Goal: Browse casually: Explore the website without a specific task or goal

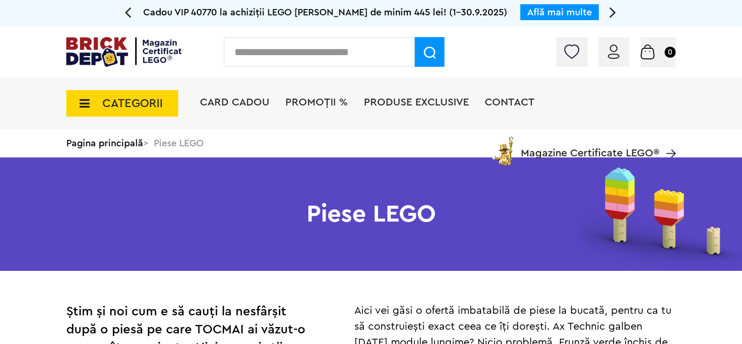
click at [121, 101] on span "CATEGORII" at bounding box center [132, 104] width 60 height 12
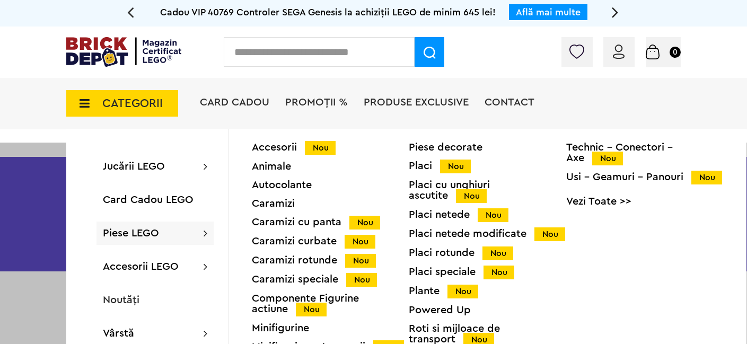
click at [269, 149] on div "Accesorii Nou" at bounding box center [330, 147] width 157 height 11
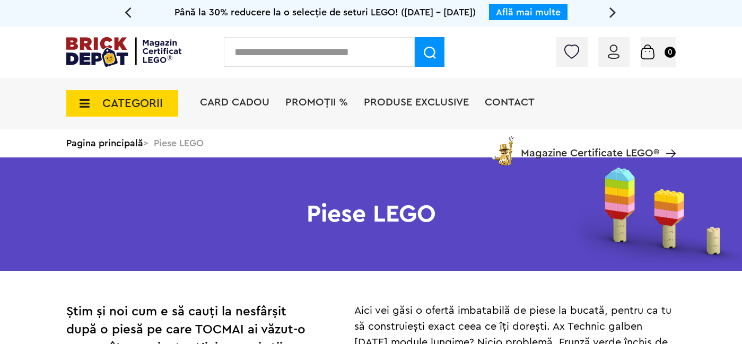
click at [109, 109] on span "CATEGORII" at bounding box center [132, 104] width 60 height 12
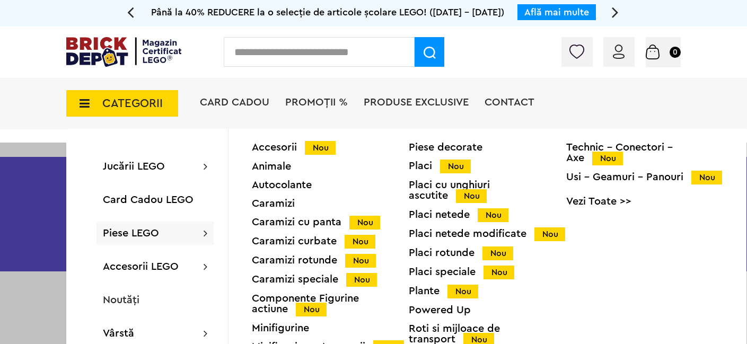
click at [311, 221] on div "Caramizi cu panta Nou" at bounding box center [330, 222] width 157 height 11
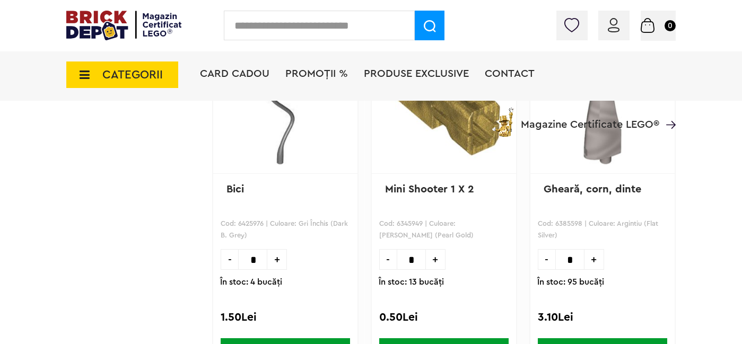
scroll to position [1717, 0]
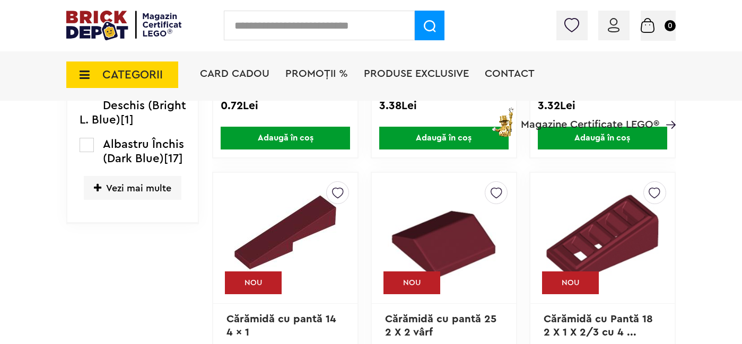
scroll to position [561, 0]
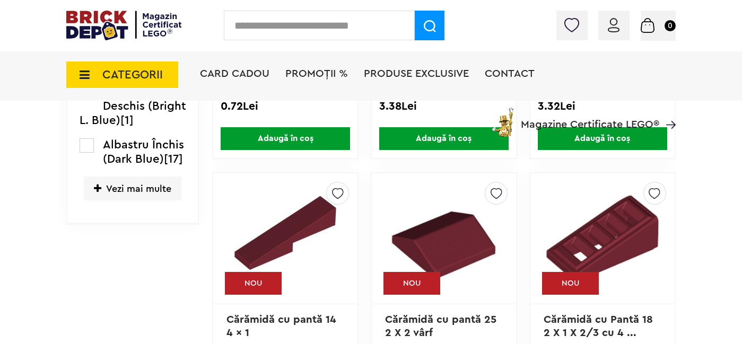
click at [107, 69] on span "CATEGORII" at bounding box center [132, 75] width 60 height 12
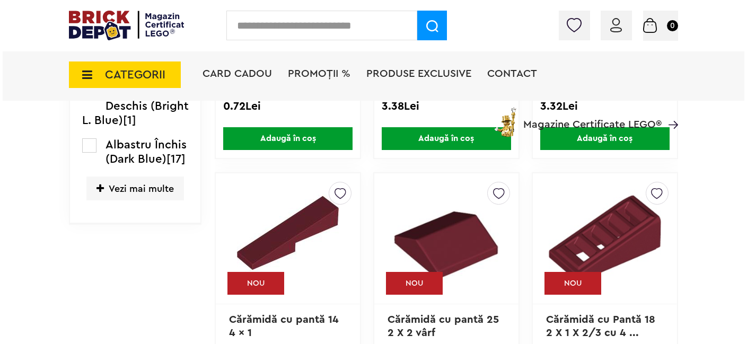
scroll to position [562, 0]
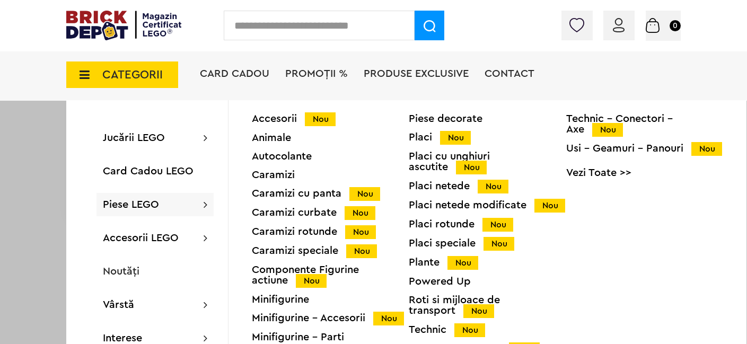
click at [299, 212] on div "Caramizi curbate Nou" at bounding box center [330, 212] width 157 height 11
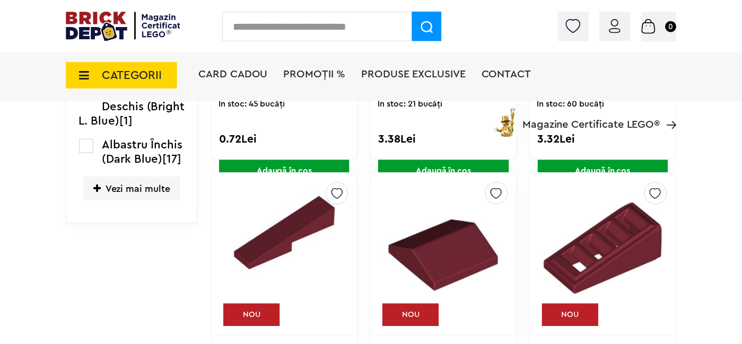
scroll to position [561, 0]
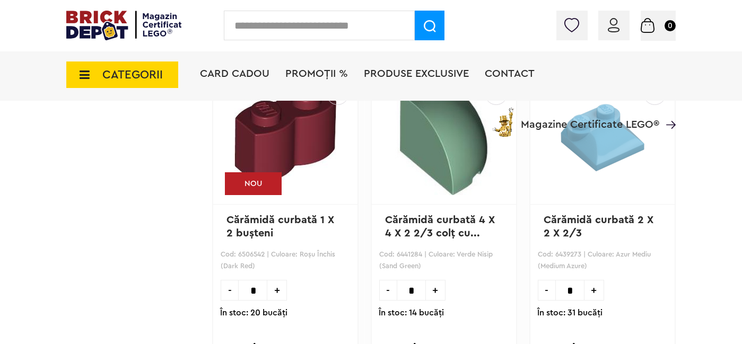
scroll to position [2712, 0]
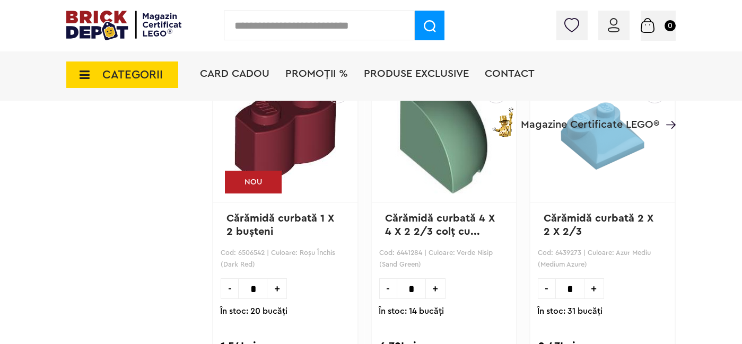
click at [133, 81] on span "CATEGORII" at bounding box center [122, 75] width 112 height 27
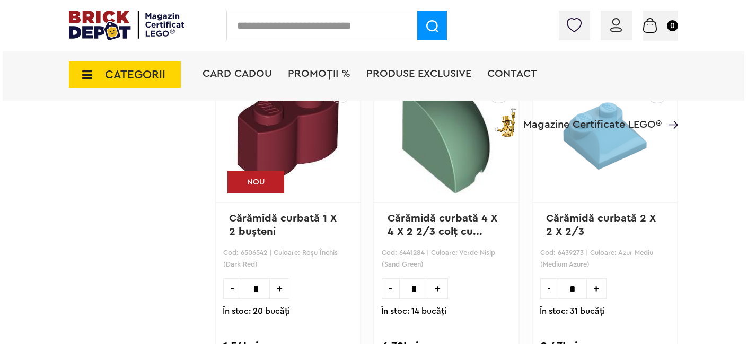
scroll to position [2713, 0]
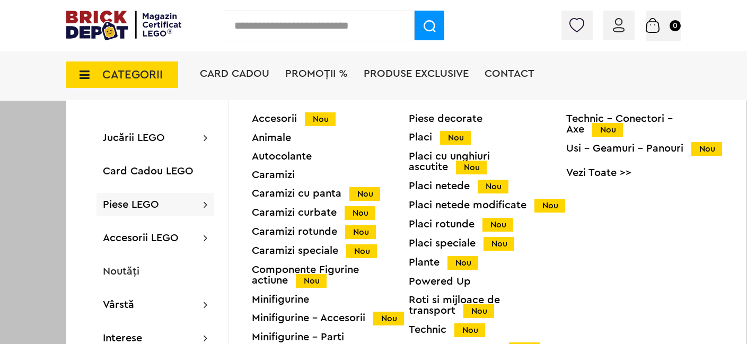
click at [301, 232] on div "Caramizi rotunde Nou" at bounding box center [330, 231] width 157 height 11
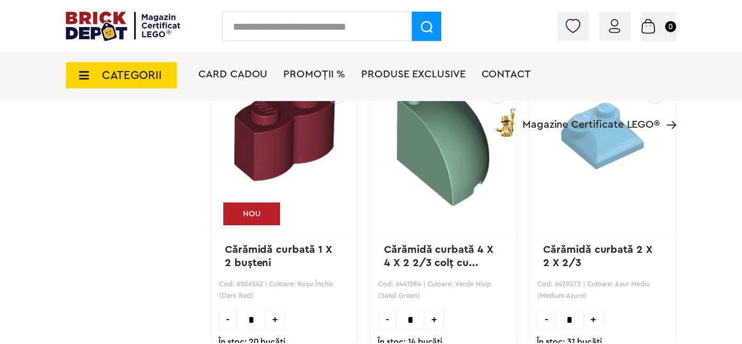
scroll to position [2712, 0]
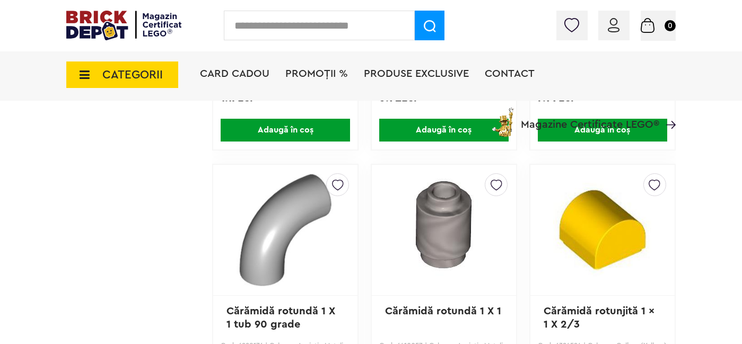
scroll to position [912, 0]
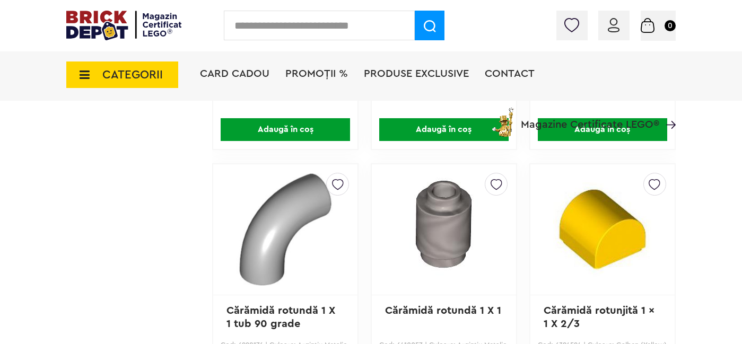
click at [111, 76] on span "CATEGORII" at bounding box center [132, 75] width 60 height 12
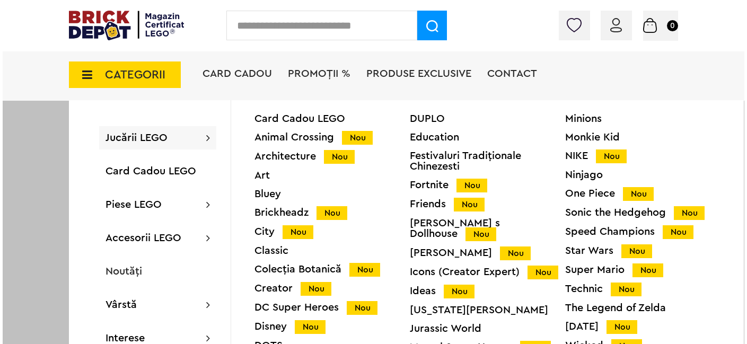
scroll to position [913, 0]
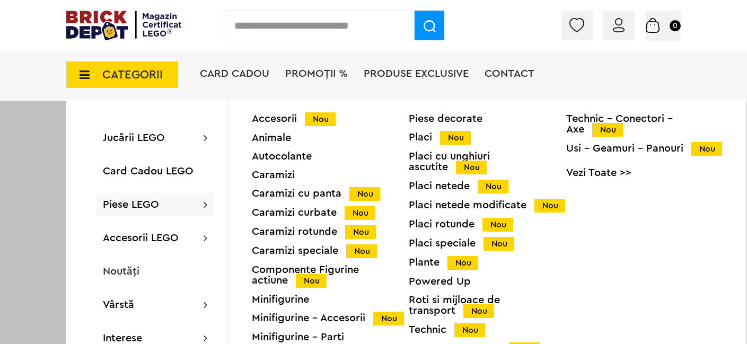
click at [315, 250] on div "Caramizi speciale Nou" at bounding box center [330, 251] width 157 height 11
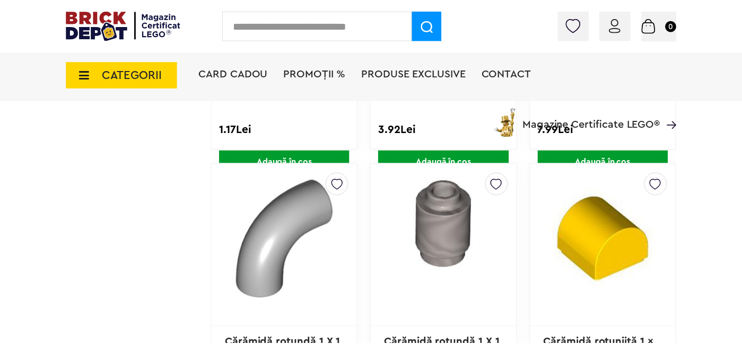
scroll to position [912, 0]
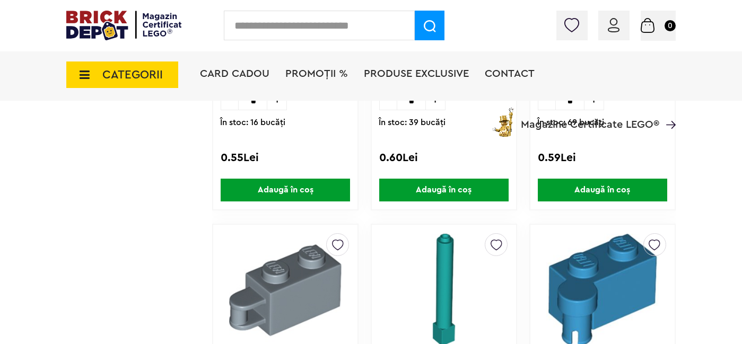
click at [116, 78] on span "CATEGORII" at bounding box center [132, 75] width 60 height 12
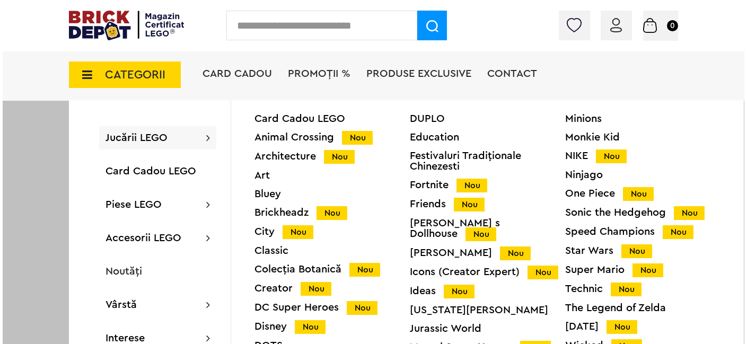
scroll to position [1194, 0]
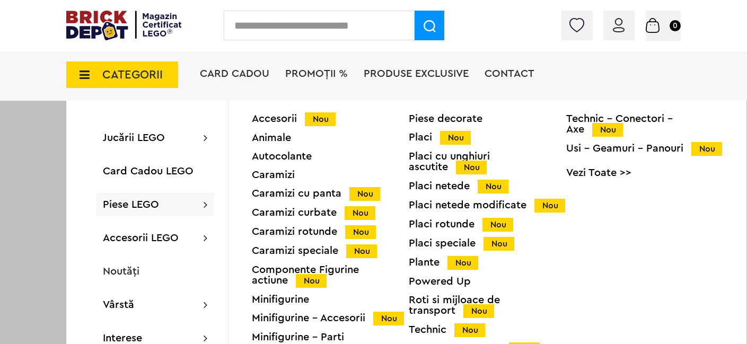
click at [269, 276] on div "Componente Figurine actiune Nou" at bounding box center [330, 276] width 157 height 22
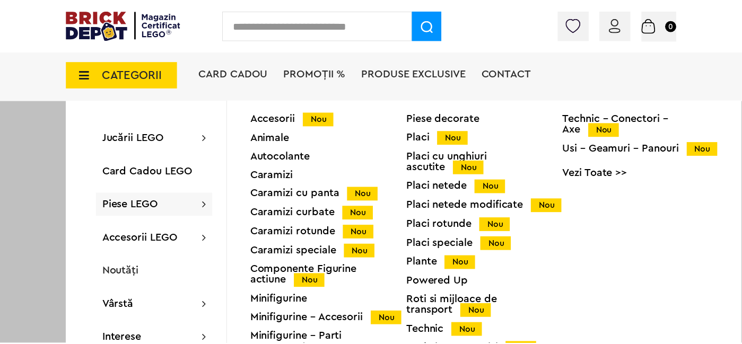
scroll to position [1193, 0]
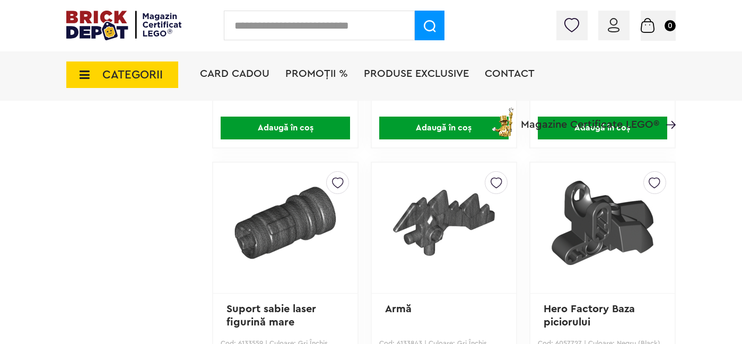
scroll to position [915, 0]
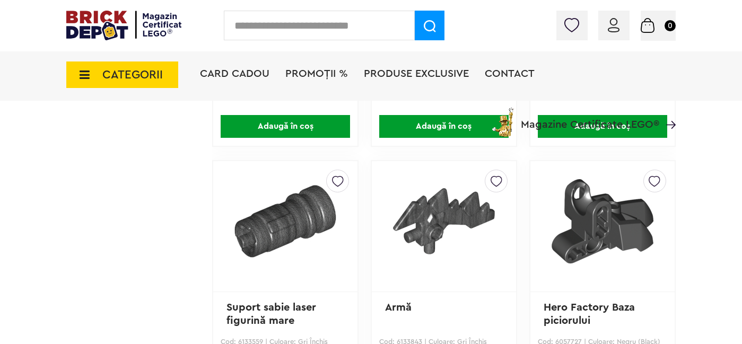
click at [132, 80] on span "CATEGORII" at bounding box center [132, 75] width 60 height 12
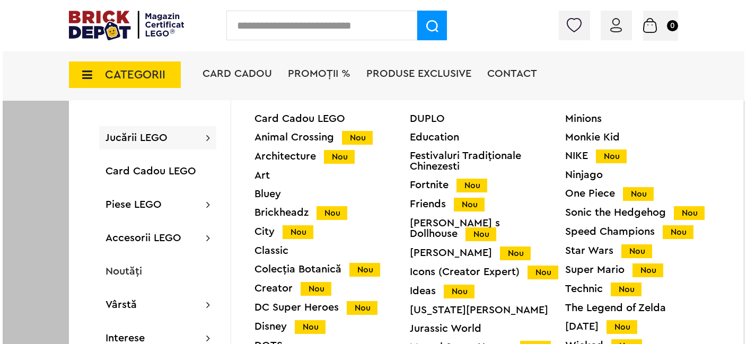
scroll to position [916, 0]
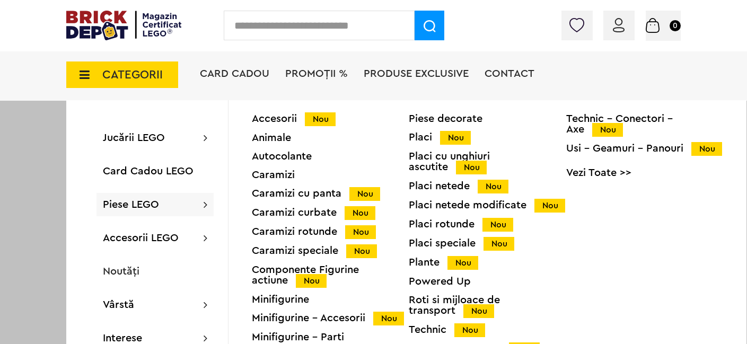
click at [291, 318] on div "Minifigurine - Accesorii Nou" at bounding box center [330, 318] width 157 height 11
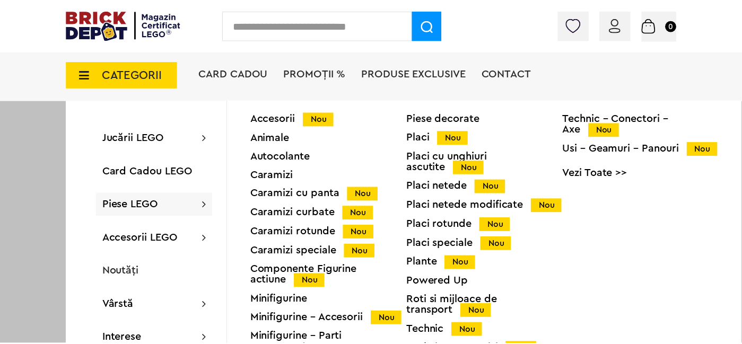
scroll to position [915, 0]
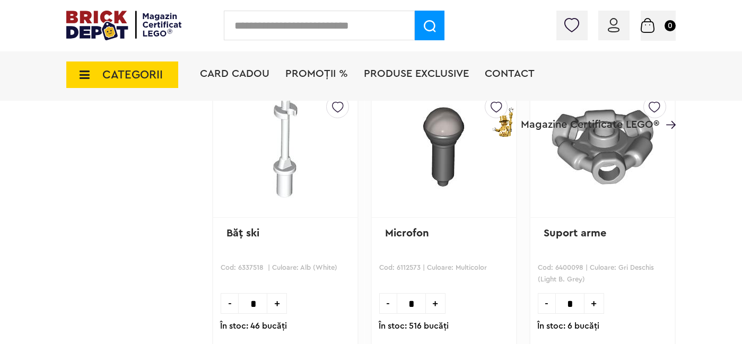
scroll to position [990, 0]
click at [125, 74] on span "CATEGORII" at bounding box center [132, 75] width 60 height 12
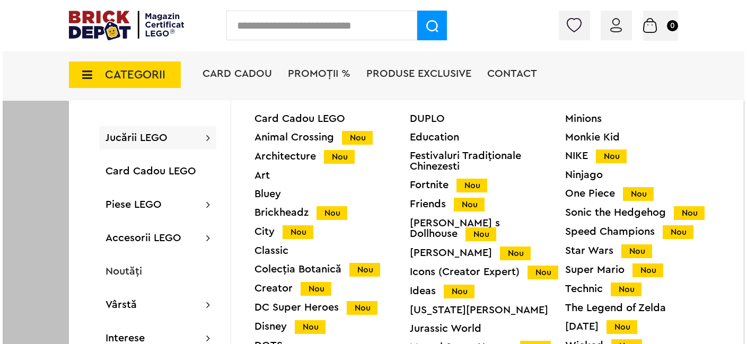
scroll to position [991, 0]
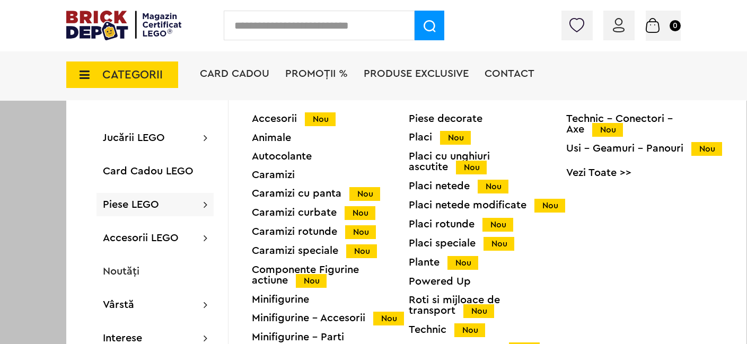
click at [433, 137] on div "Placi Nou" at bounding box center [487, 137] width 157 height 11
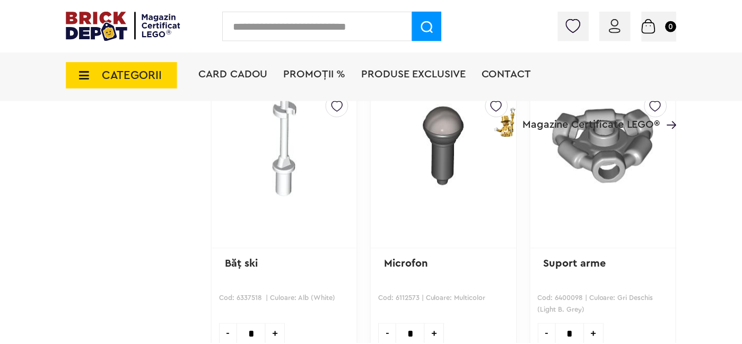
scroll to position [990, 0]
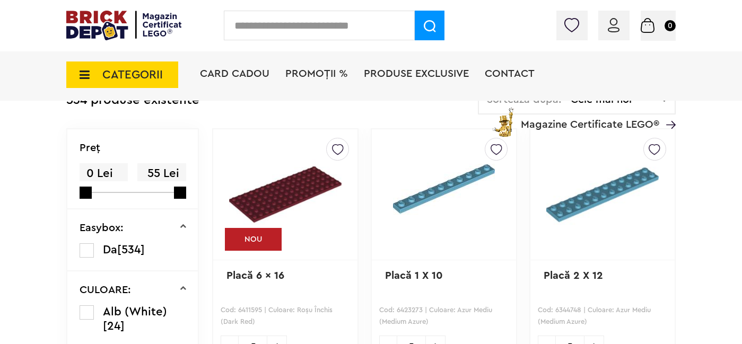
scroll to position [266, 0]
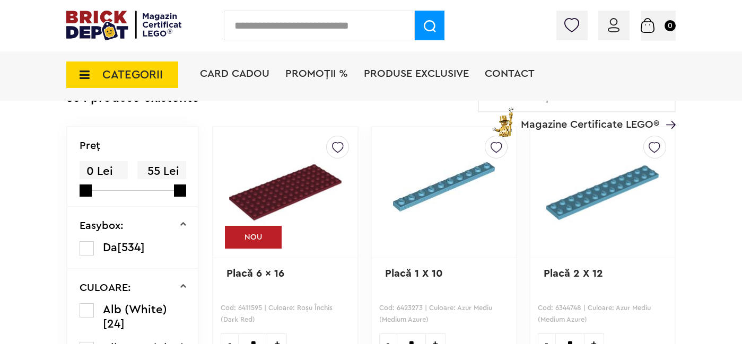
click at [139, 73] on span "CATEGORII" at bounding box center [132, 75] width 60 height 12
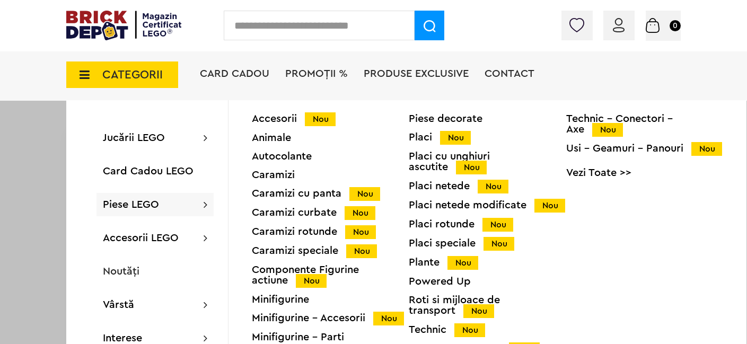
click at [440, 163] on div "Placi cu unghiuri ascutite Nou" at bounding box center [487, 162] width 157 height 22
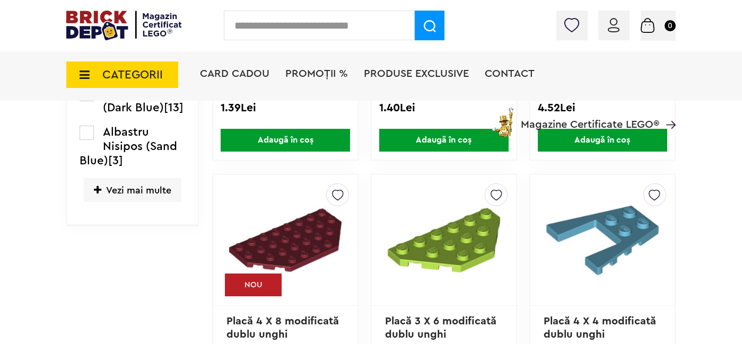
scroll to position [561, 0]
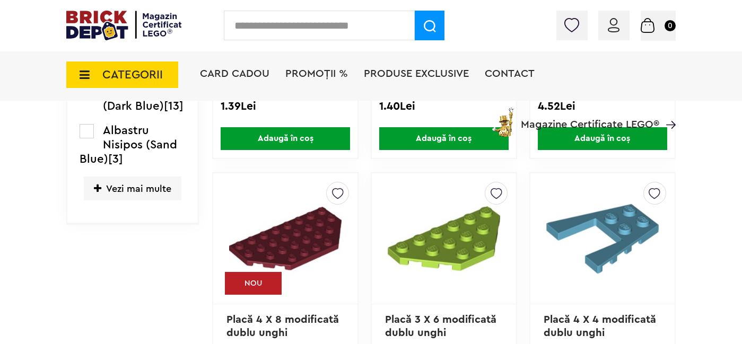
click at [133, 81] on span "CATEGORII" at bounding box center [122, 75] width 112 height 27
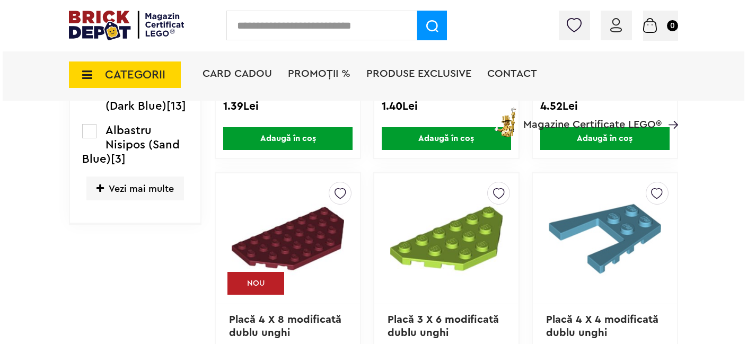
scroll to position [562, 0]
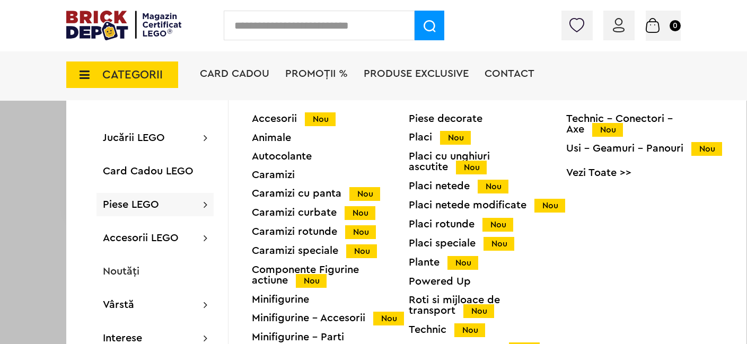
click at [465, 185] on div "Placi netede Nou" at bounding box center [487, 186] width 157 height 11
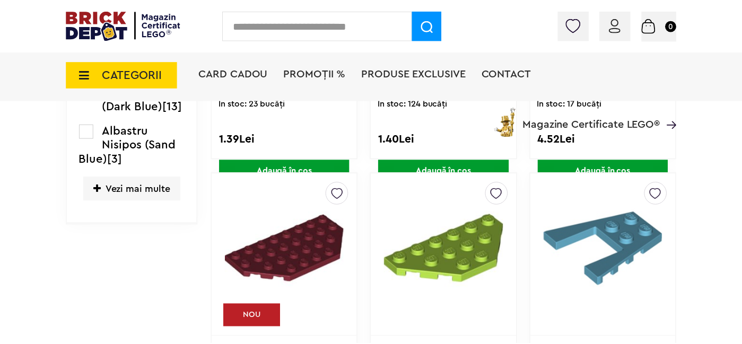
scroll to position [561, 0]
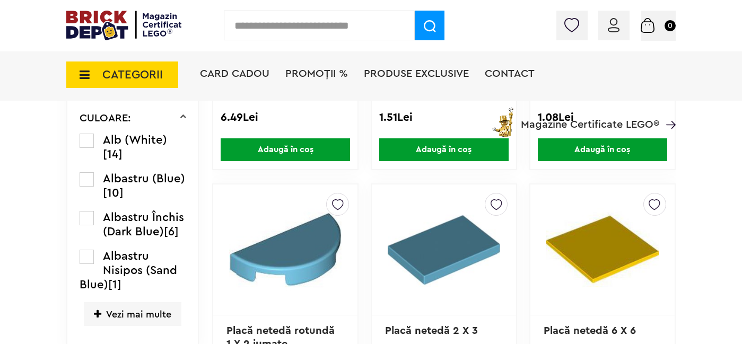
scroll to position [553, 0]
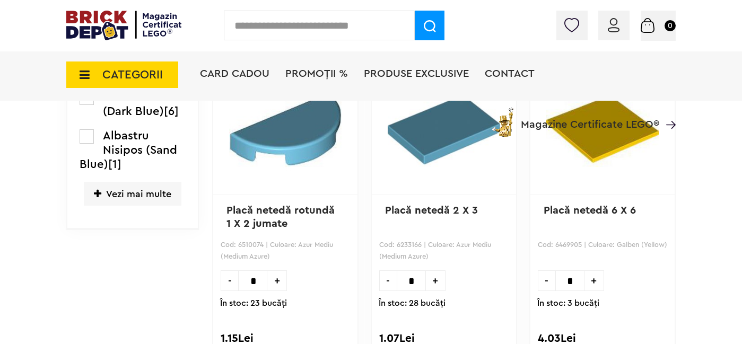
click at [128, 82] on span "CATEGORII" at bounding box center [122, 75] width 112 height 27
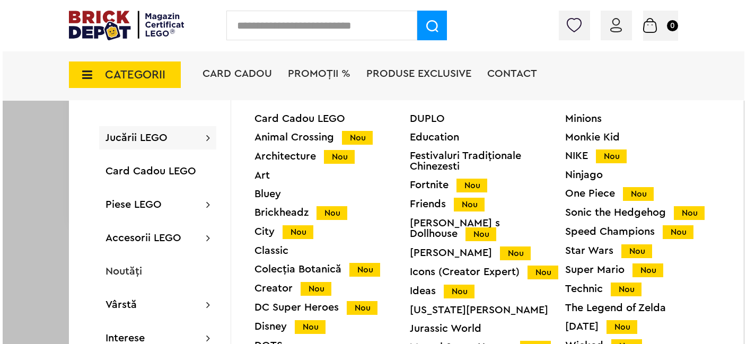
scroll to position [671, 0]
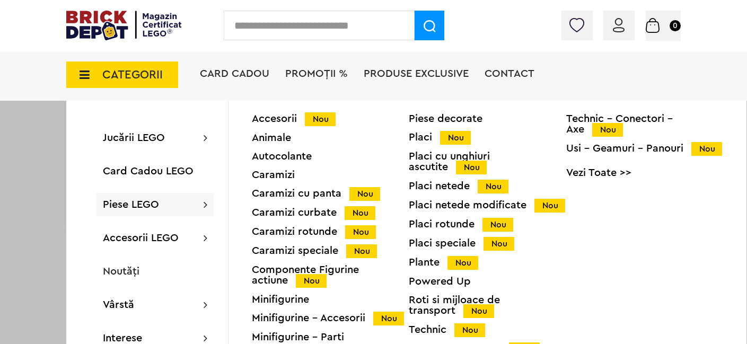
click at [482, 204] on div "Placi netede modificate Nou" at bounding box center [487, 205] width 157 height 11
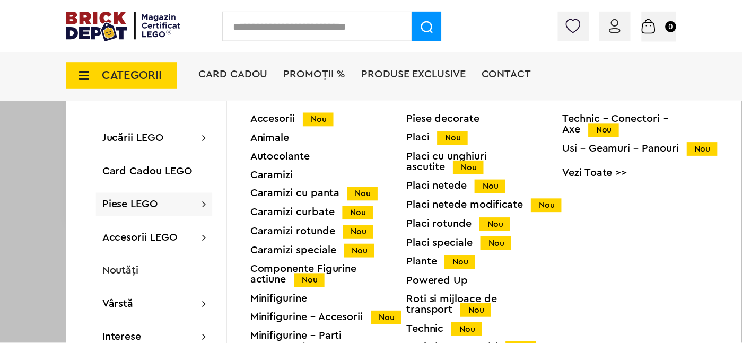
scroll to position [670, 0]
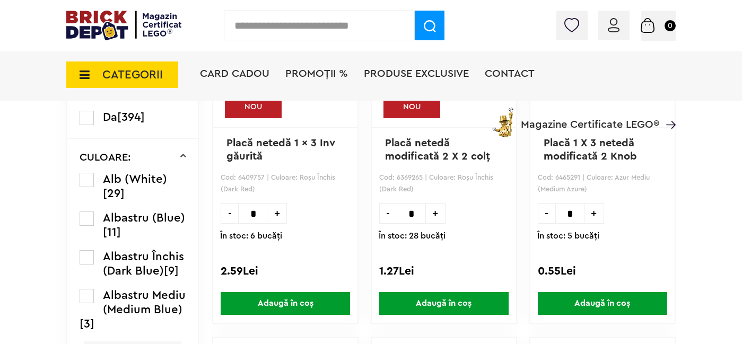
scroll to position [397, 0]
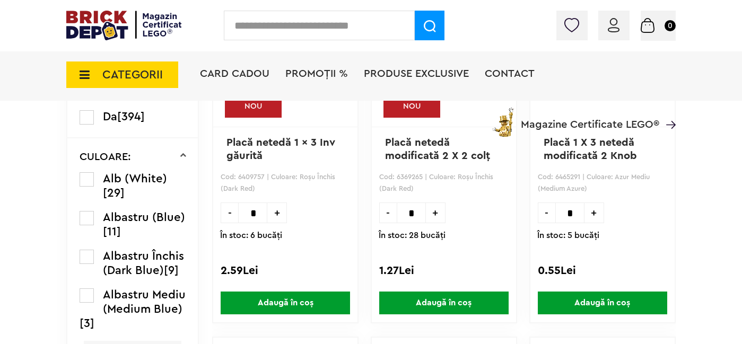
click at [96, 79] on span "CATEGORII" at bounding box center [122, 75] width 112 height 27
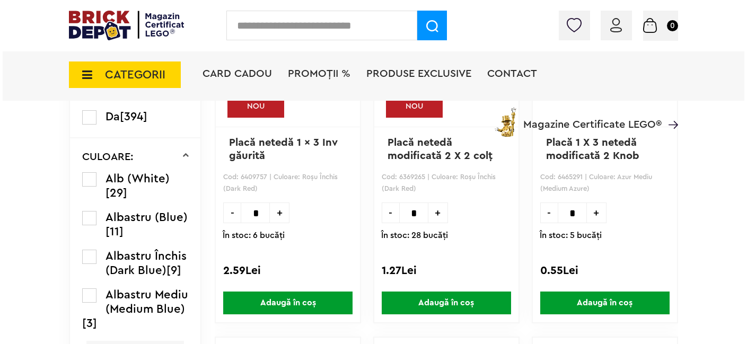
scroll to position [398, 0]
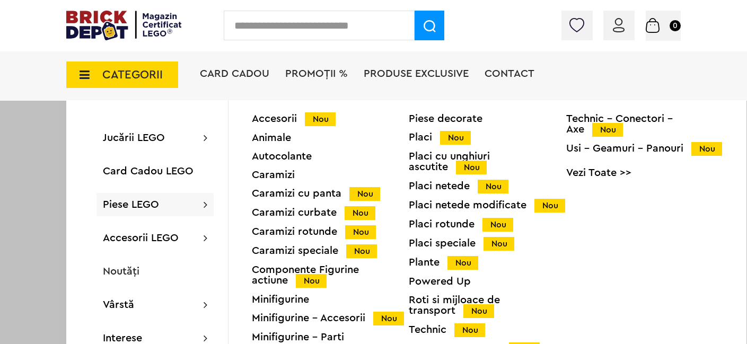
click at [440, 224] on div "Placi rotunde Nou" at bounding box center [487, 224] width 157 height 11
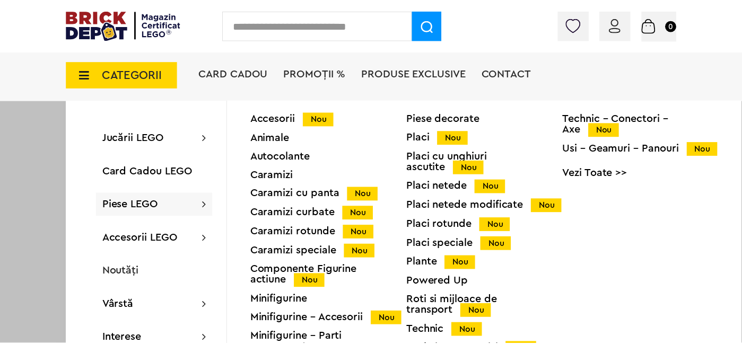
scroll to position [397, 0]
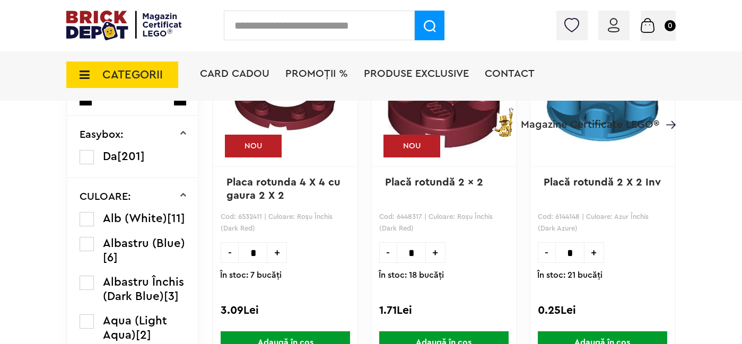
scroll to position [360, 0]
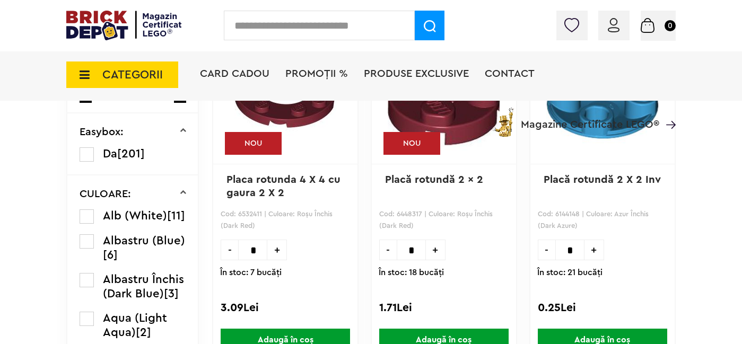
click at [124, 74] on span "CATEGORII" at bounding box center [132, 75] width 60 height 12
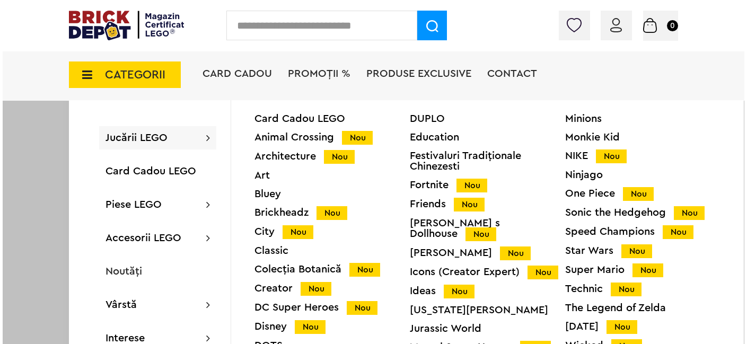
scroll to position [361, 0]
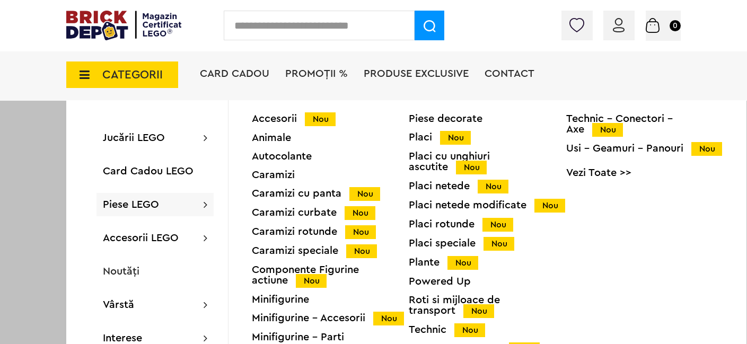
click at [444, 241] on div "Placi speciale Nou" at bounding box center [487, 243] width 157 height 11
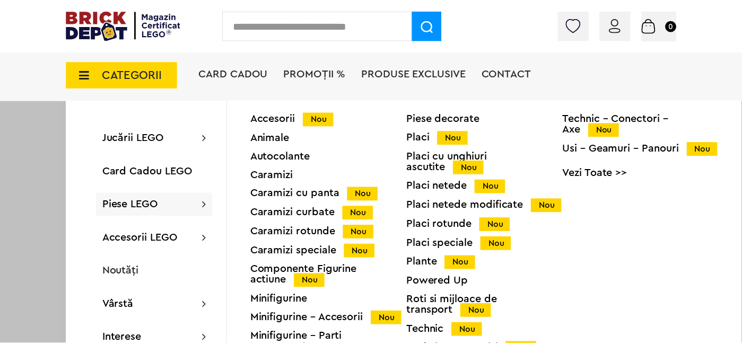
scroll to position [360, 0]
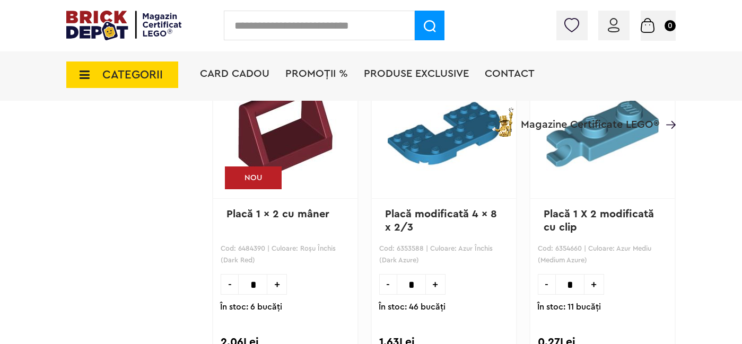
scroll to position [1352, 0]
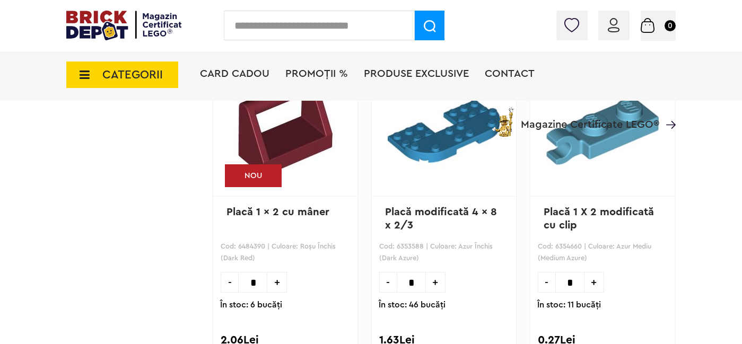
click at [142, 75] on span "CATEGORII" at bounding box center [132, 75] width 60 height 12
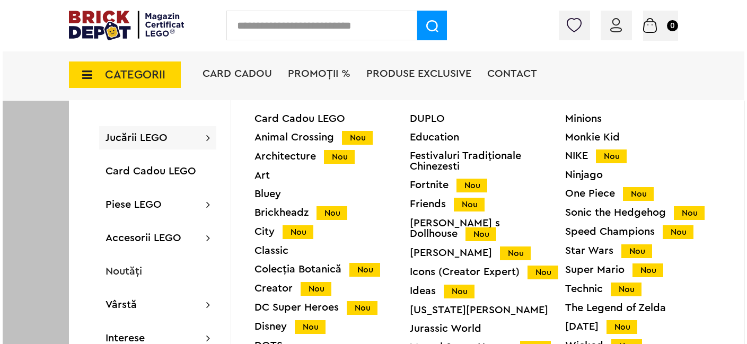
scroll to position [1353, 0]
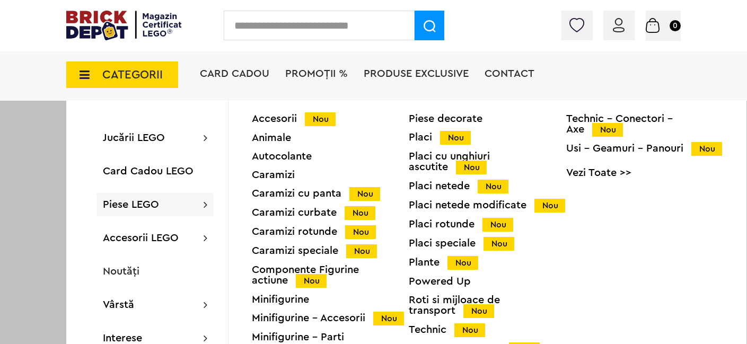
click at [421, 260] on div "Plante Nou" at bounding box center [487, 262] width 157 height 11
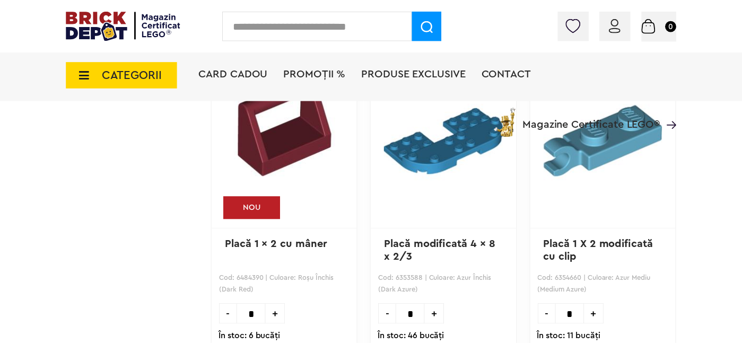
scroll to position [1352, 0]
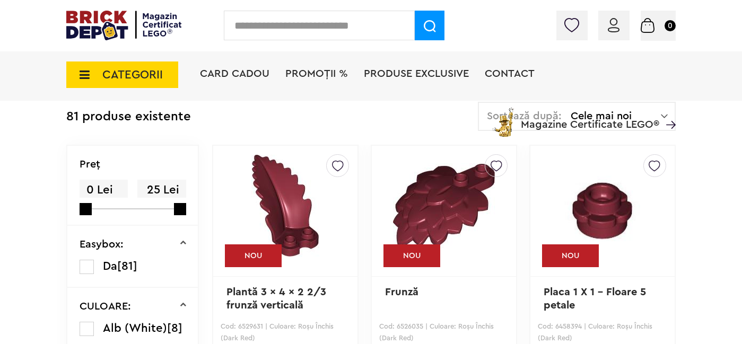
scroll to position [250, 0]
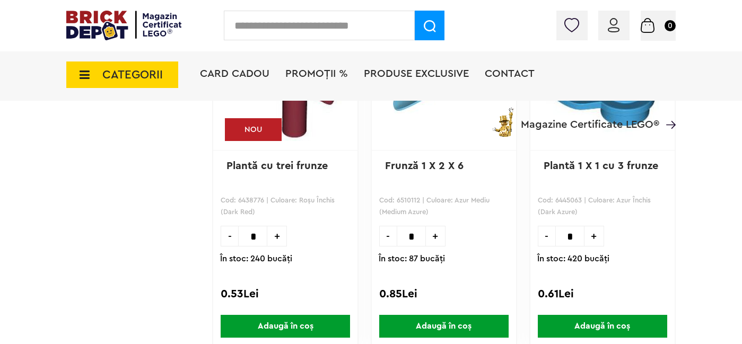
click at [137, 77] on span "CATEGORII" at bounding box center [132, 75] width 60 height 12
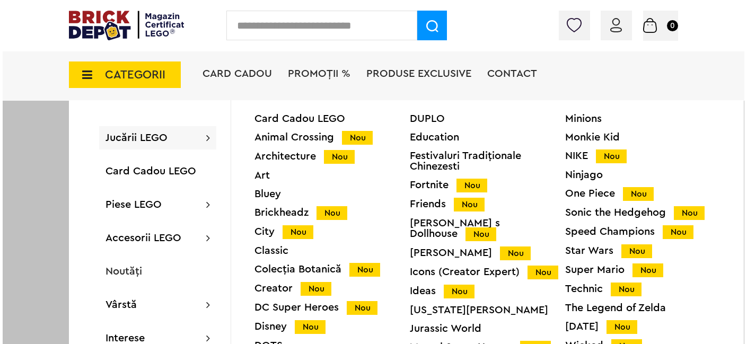
scroll to position [716, 0]
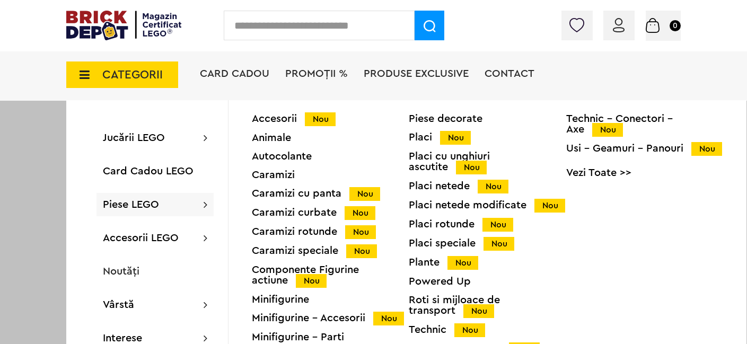
click at [434, 308] on div "Roti si mijloace de transport Nou" at bounding box center [487, 306] width 157 height 22
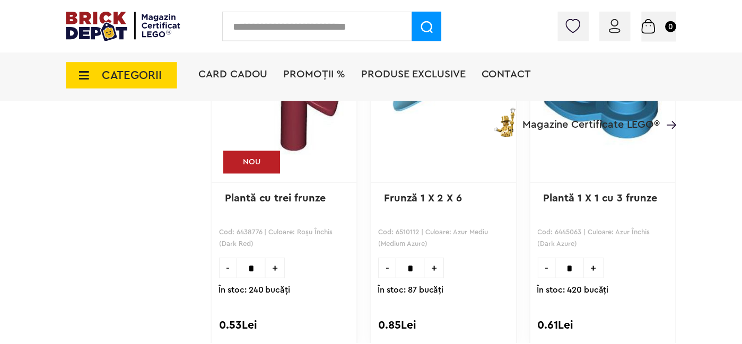
scroll to position [715, 0]
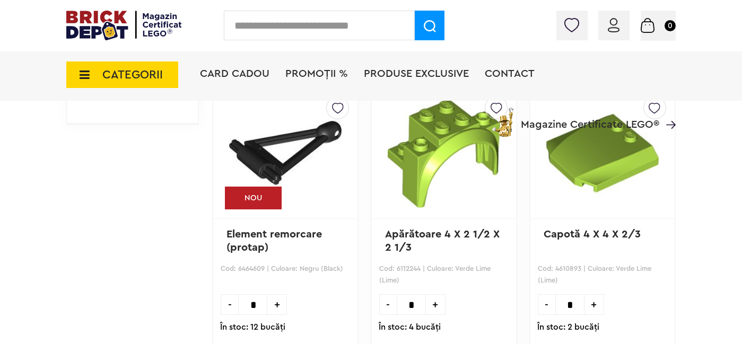
scroll to position [639, 0]
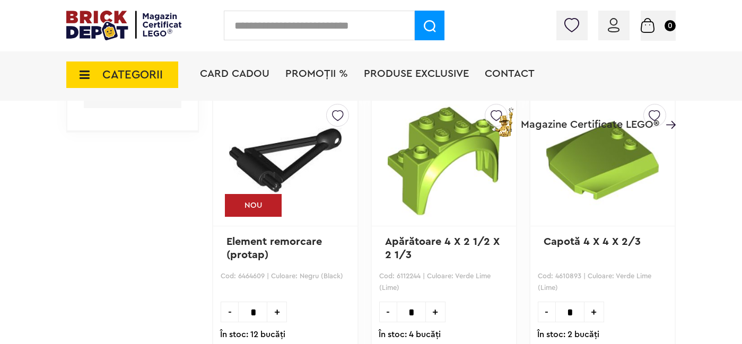
click at [113, 74] on span "CATEGORII" at bounding box center [132, 75] width 60 height 12
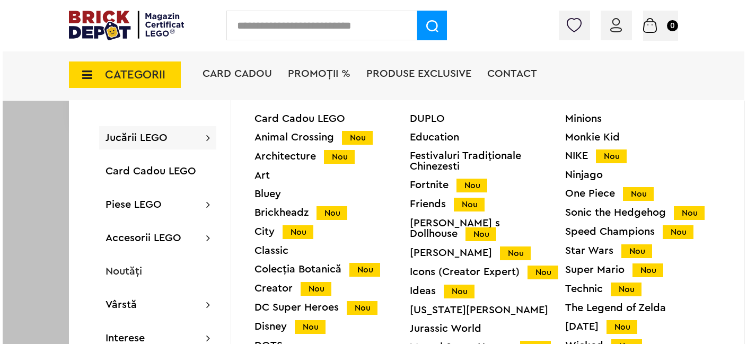
scroll to position [640, 0]
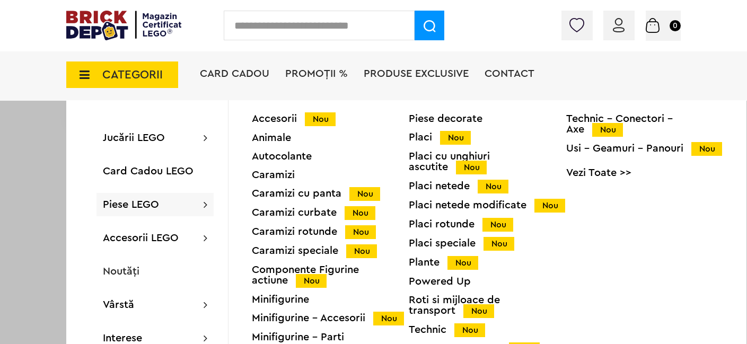
click at [605, 127] on span "Nou" at bounding box center [607, 130] width 31 height 14
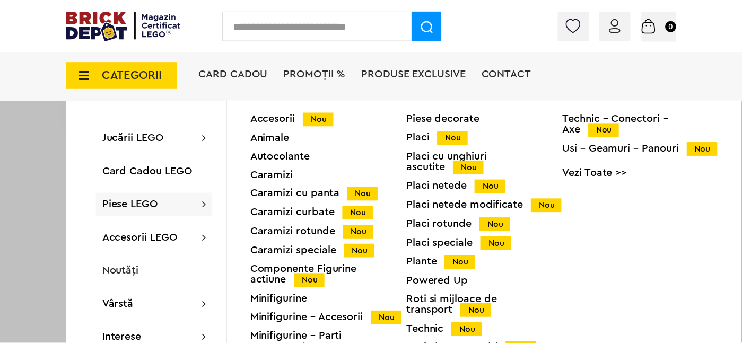
scroll to position [639, 0]
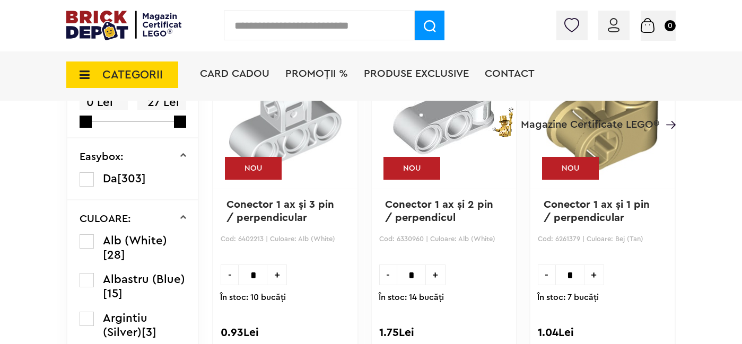
scroll to position [330, 0]
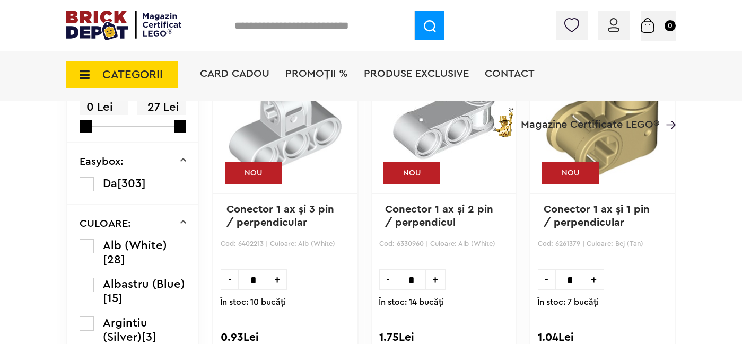
click at [106, 77] on span "CATEGORII" at bounding box center [132, 75] width 60 height 12
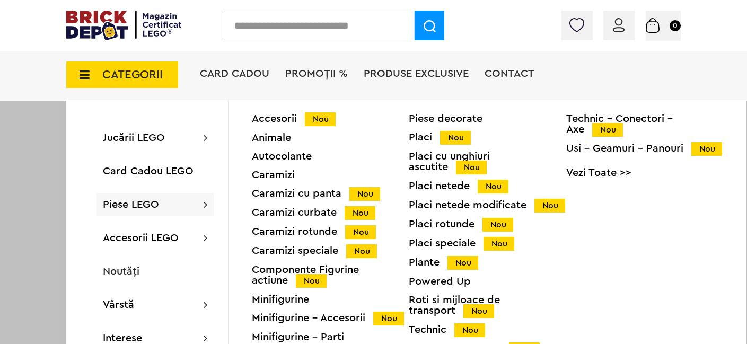
click at [635, 146] on div "Usi - Geamuri - Panouri Nou" at bounding box center [644, 148] width 157 height 11
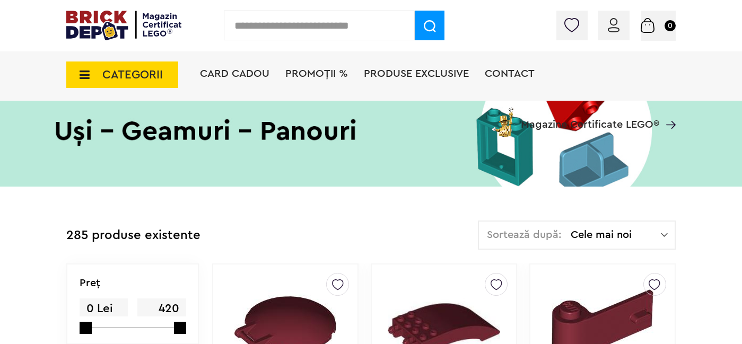
scroll to position [132, 0]
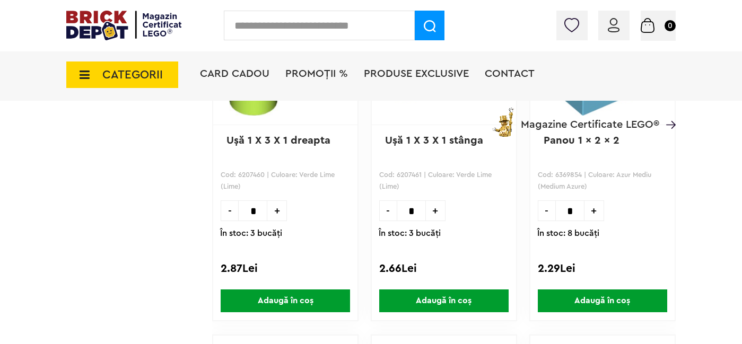
click at [120, 82] on span "CATEGORII" at bounding box center [122, 75] width 112 height 27
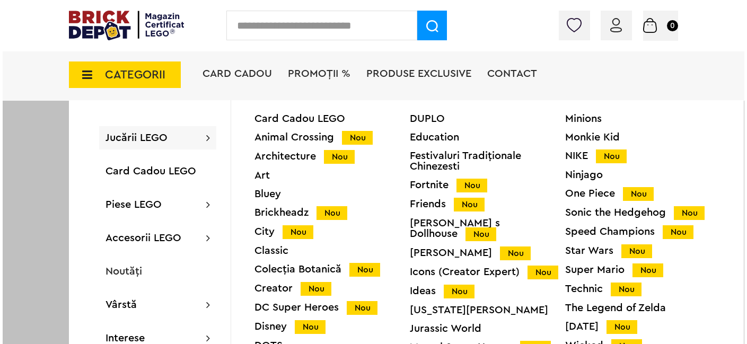
scroll to position [1083, 0]
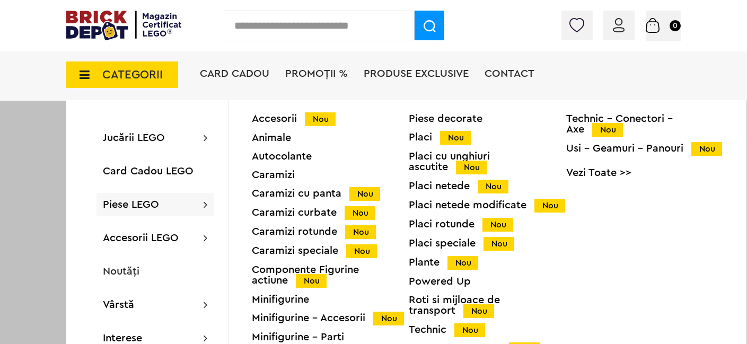
click at [441, 330] on div "Technic Nou" at bounding box center [487, 330] width 157 height 11
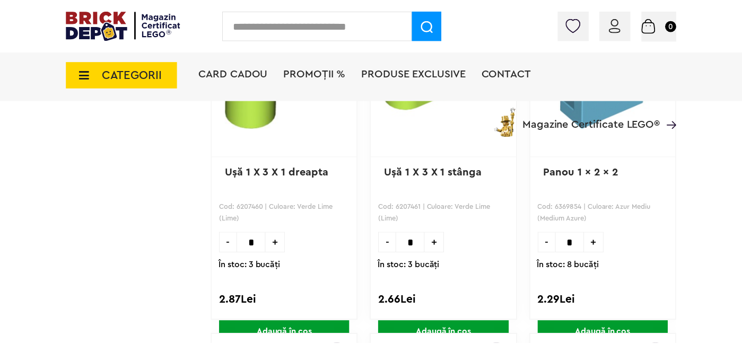
scroll to position [1082, 0]
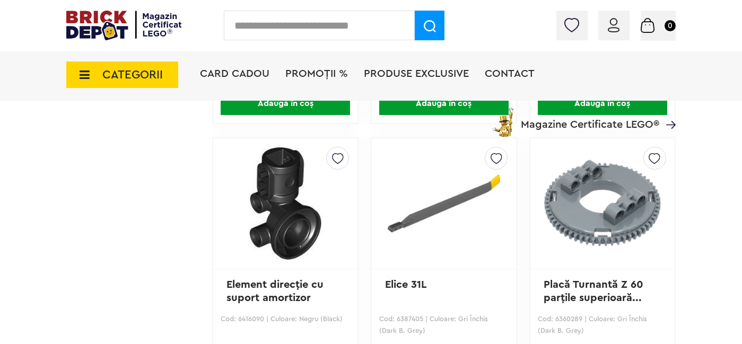
scroll to position [951, 0]
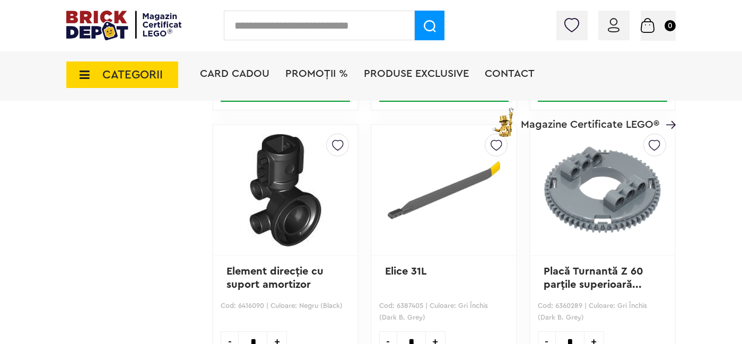
click at [119, 73] on span "CATEGORII" at bounding box center [132, 75] width 60 height 12
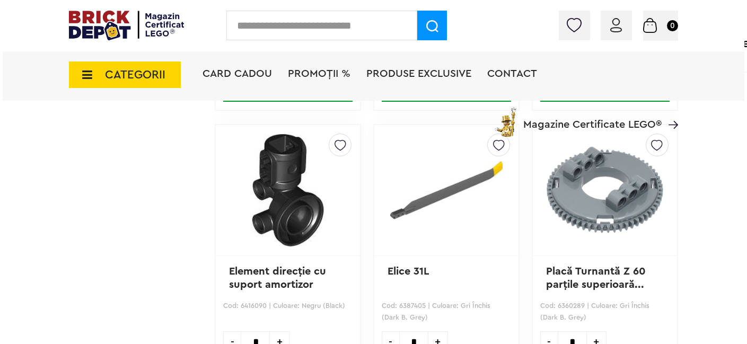
scroll to position [952, 0]
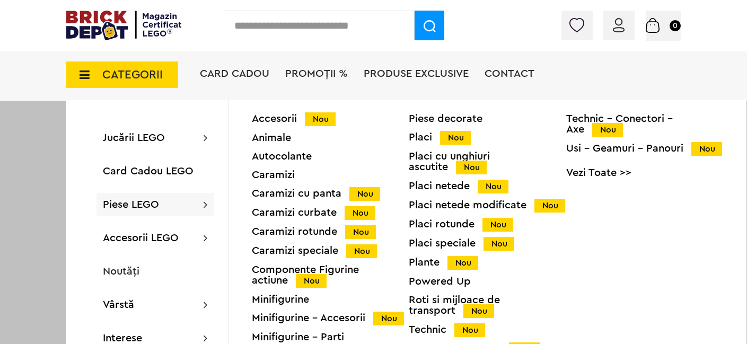
click at [447, 306] on div "Roti si mijloace de transport Nou" at bounding box center [487, 306] width 157 height 22
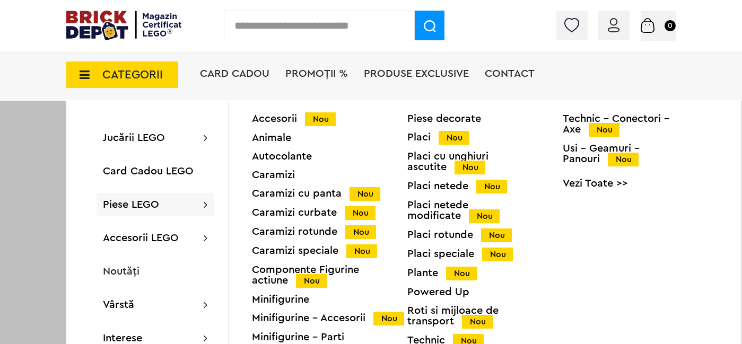
scroll to position [955, 0]
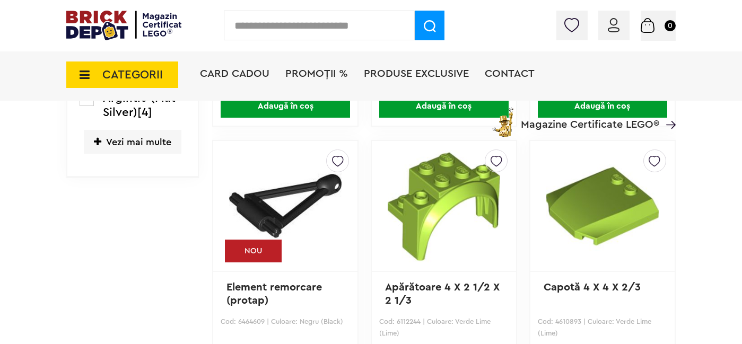
scroll to position [596, 0]
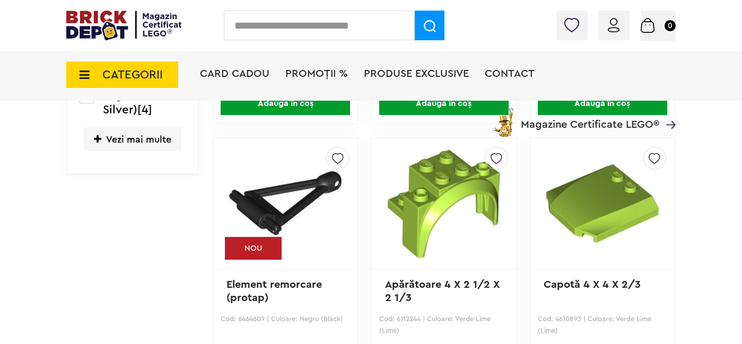
click at [365, 76] on span "Produse exclusive" at bounding box center [416, 73] width 105 height 11
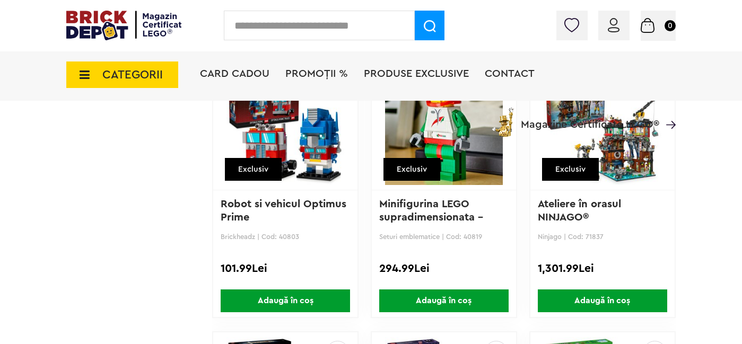
scroll to position [2052, 0]
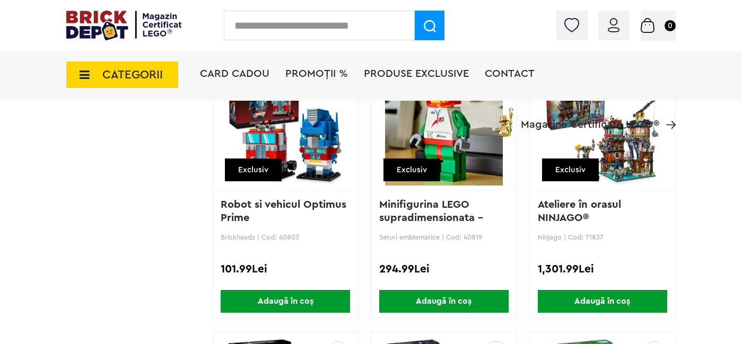
click at [304, 126] on img at bounding box center [285, 127] width 118 height 149
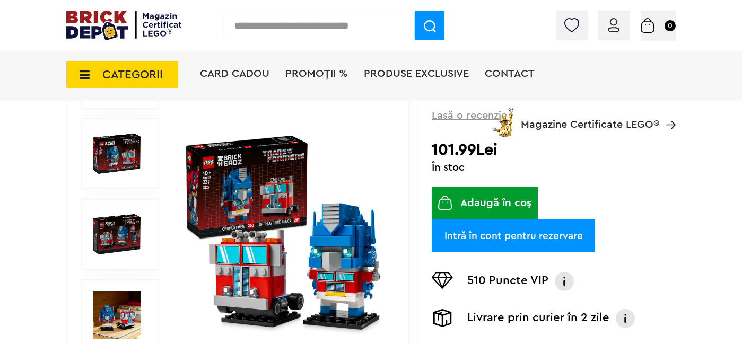
scroll to position [181, 0]
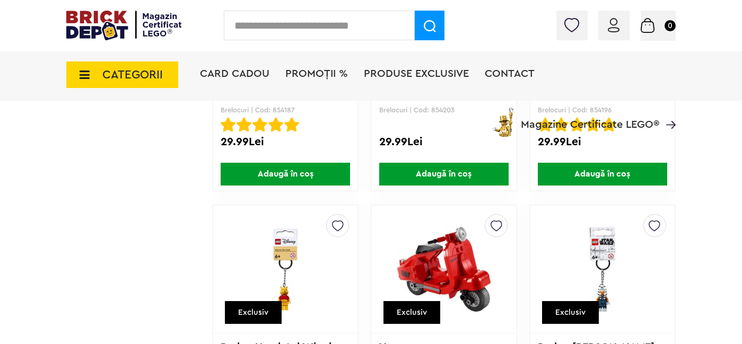
scroll to position [6502, 0]
